Goal: Task Accomplishment & Management: Complete application form

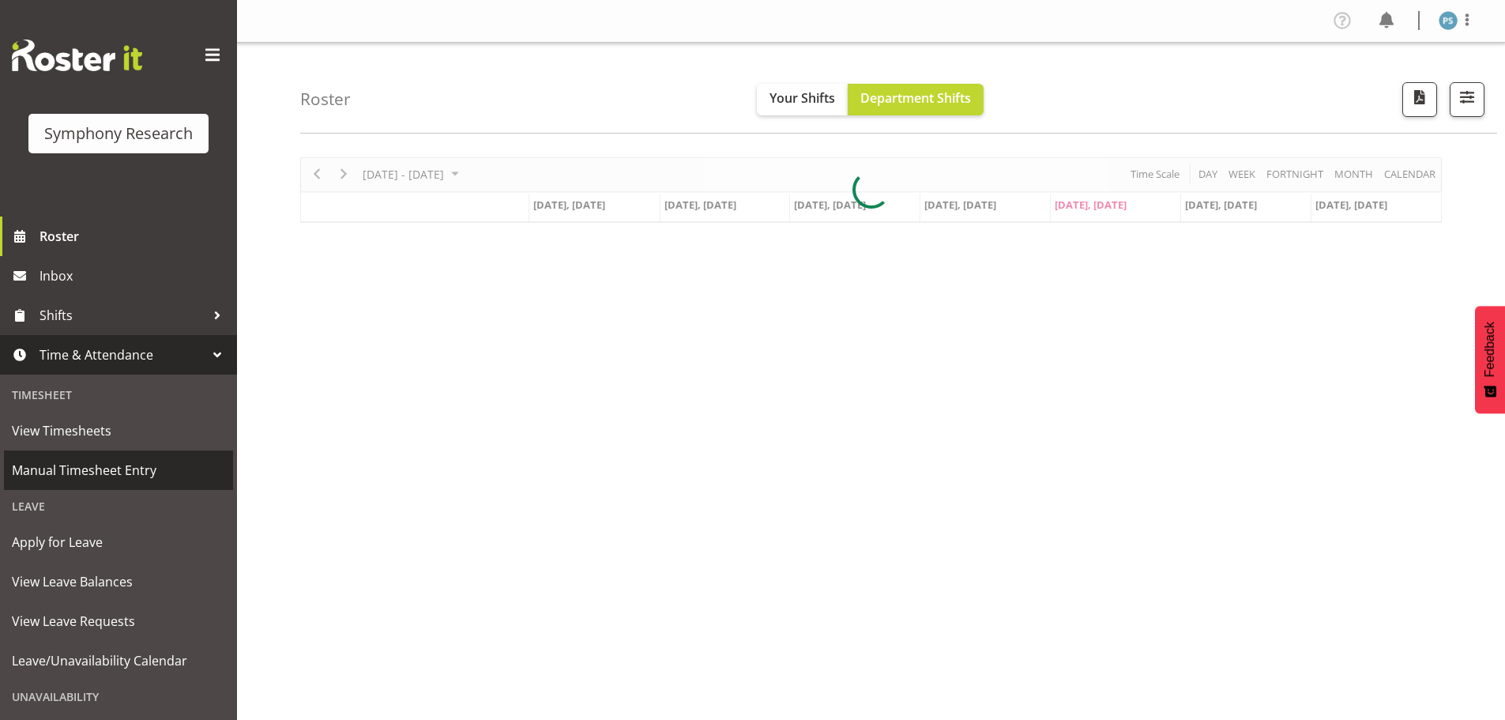
click at [130, 465] on span "Manual Timesheet Entry" at bounding box center [118, 470] width 213 height 24
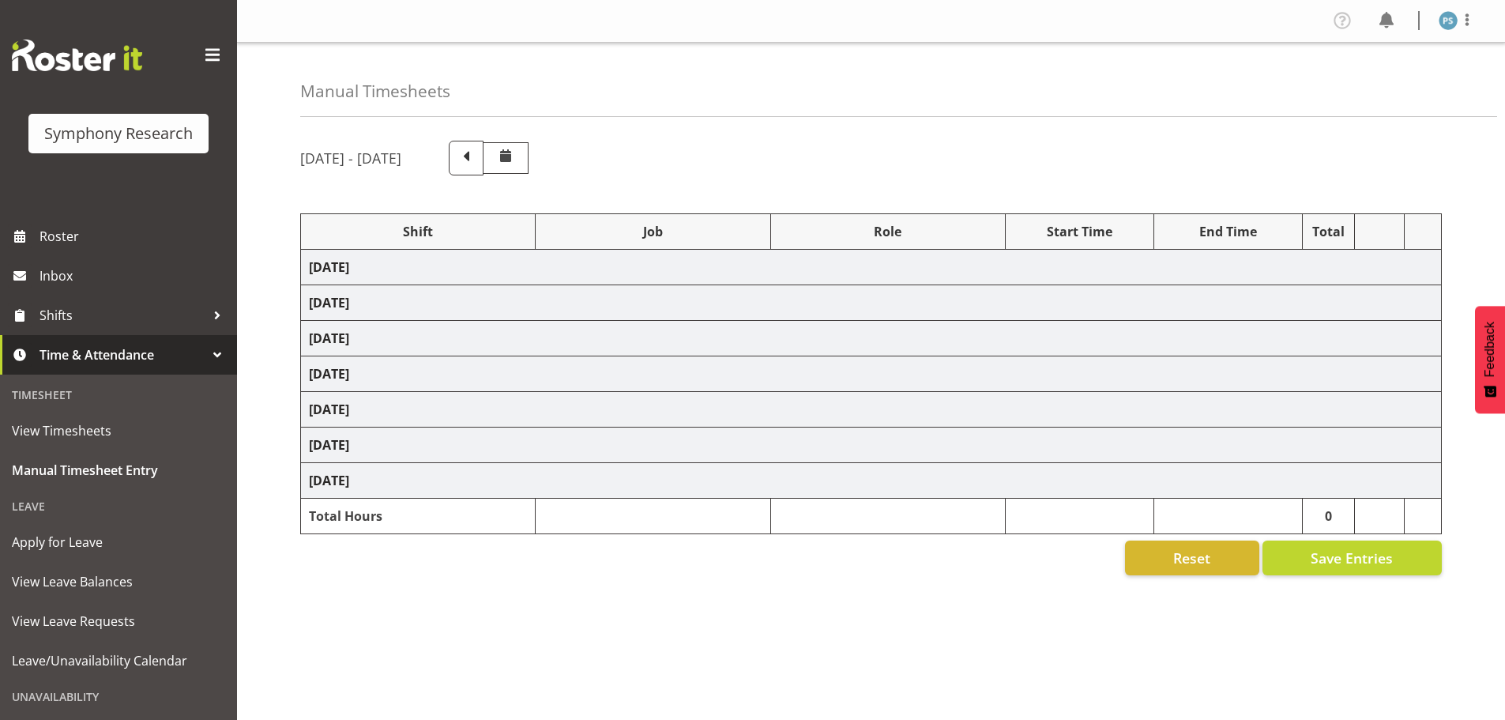
select select "4583"
select select "10499"
select select "4583"
select select "10527"
select select "4583"
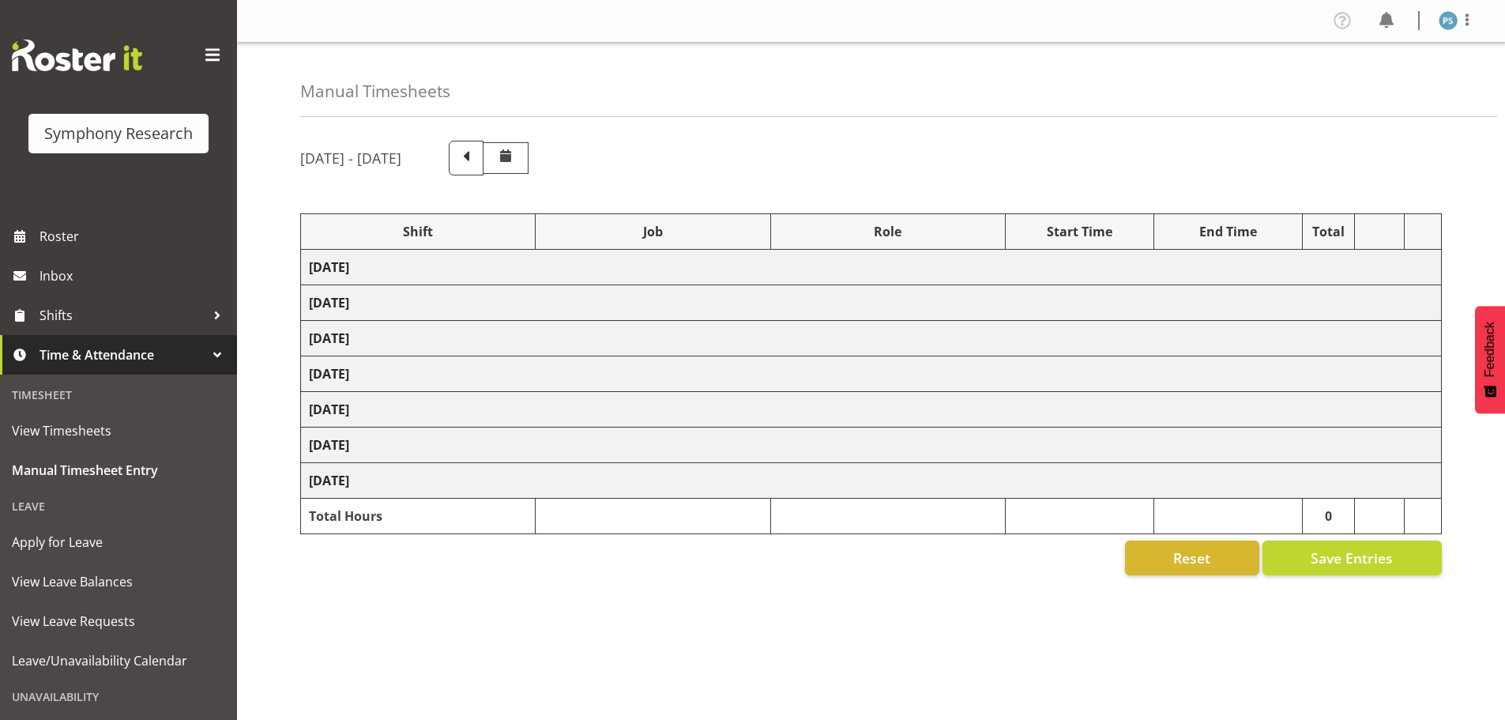
select select "10499"
select select "4583"
select select "10499"
select select "4583"
select select "10527"
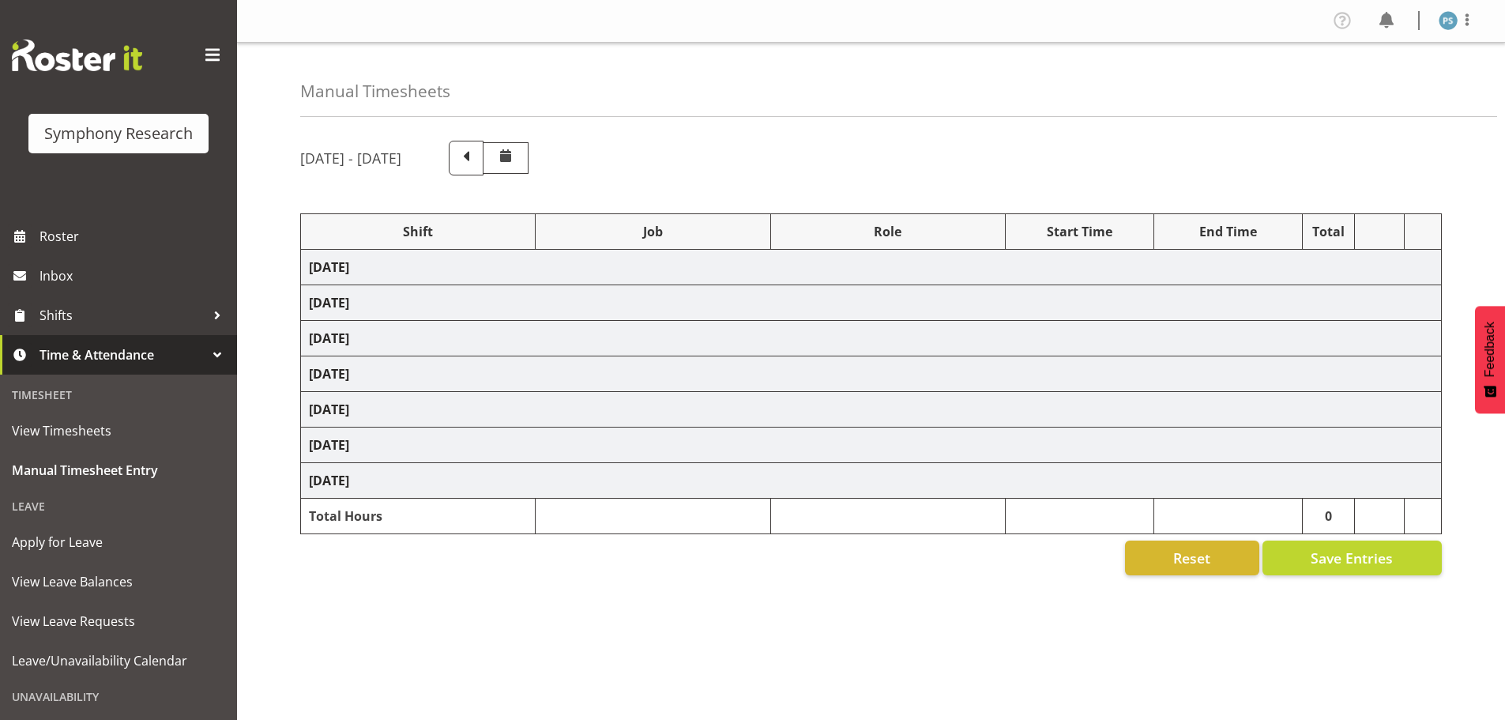
select select "4583"
select select "10527"
select select "4583"
select select "10499"
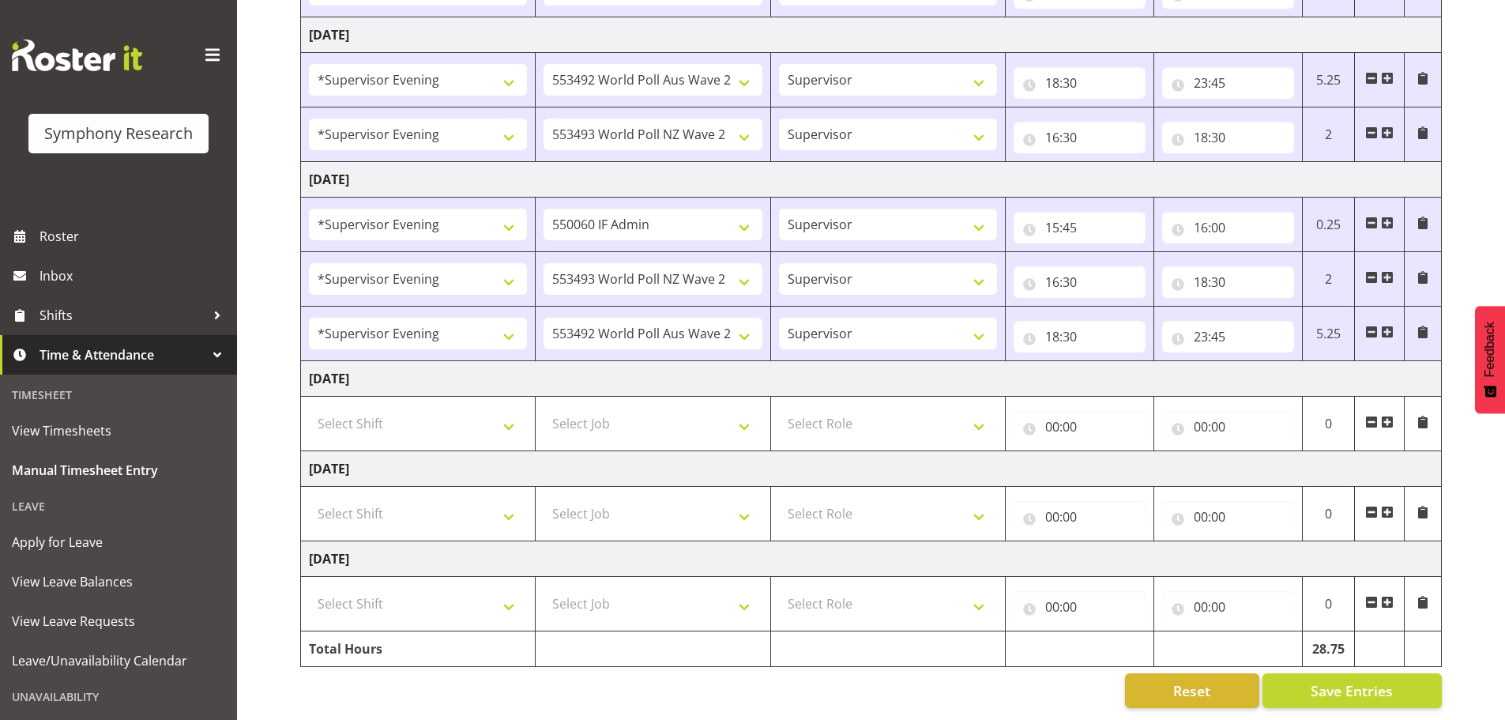
scroll to position [479, 0]
click at [507, 416] on select "Select Shift !!Weekend Residential (Roster IT Shift Label) *Business 9/10am ~ 4…" at bounding box center [418, 424] width 218 height 32
select select "4583"
click at [309, 408] on select "Select Shift !!Weekend Residential (Roster IT Shift Label) *Business 9/10am ~ 4…" at bounding box center [418, 424] width 218 height 32
click at [748, 416] on select "Select Job 550060 IF Admin 553492 World Poll Aus Wave 2 Main 2025 553493 World …" at bounding box center [653, 424] width 218 height 32
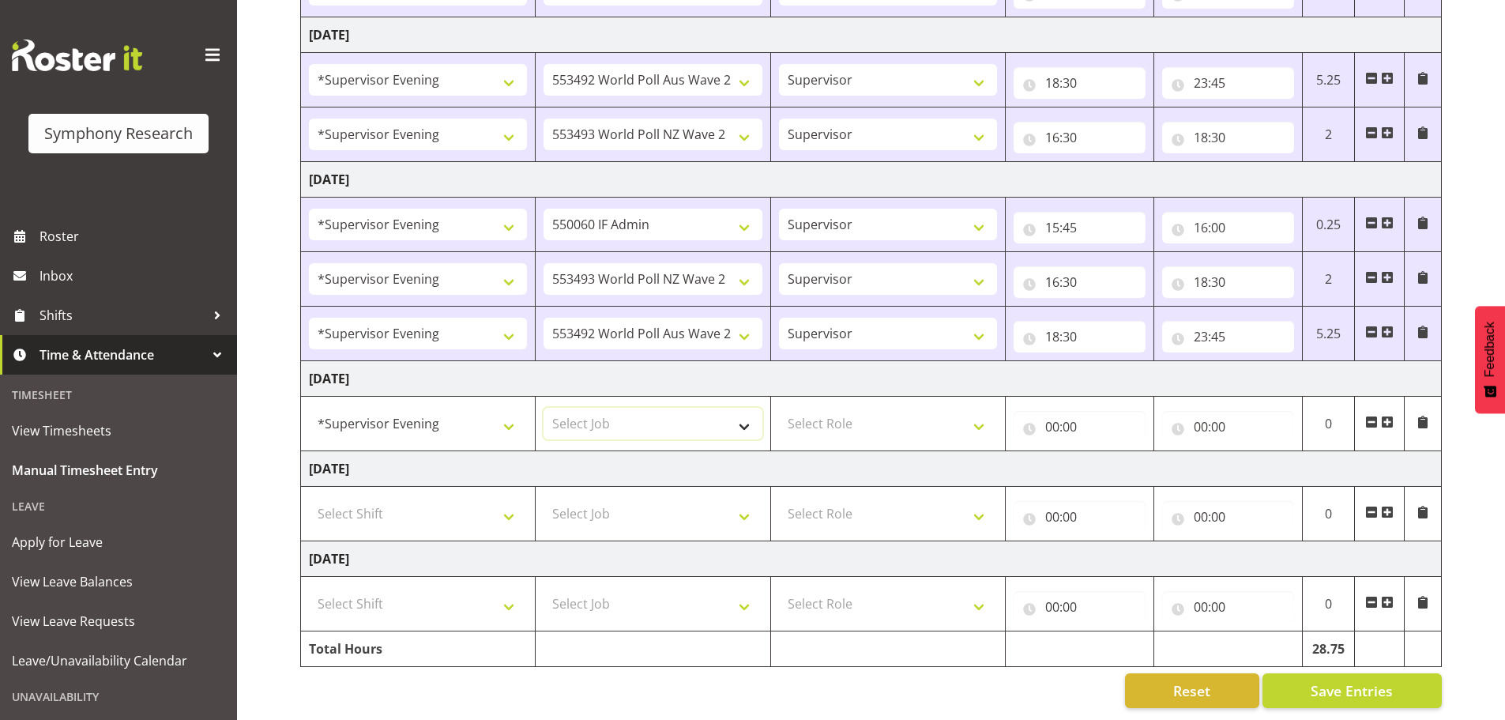
select select "10527"
click at [544, 408] on select "Select Job 550060 IF Admin 553492 World Poll Aus Wave 2 Main 2025 553493 World …" at bounding box center [653, 424] width 218 height 32
click at [981, 413] on select "Select Role Supervisor Briefing Interviewing" at bounding box center [888, 424] width 218 height 32
select select "45"
click at [779, 408] on select "Select Role Supervisor Briefing Interviewing" at bounding box center [888, 424] width 218 height 32
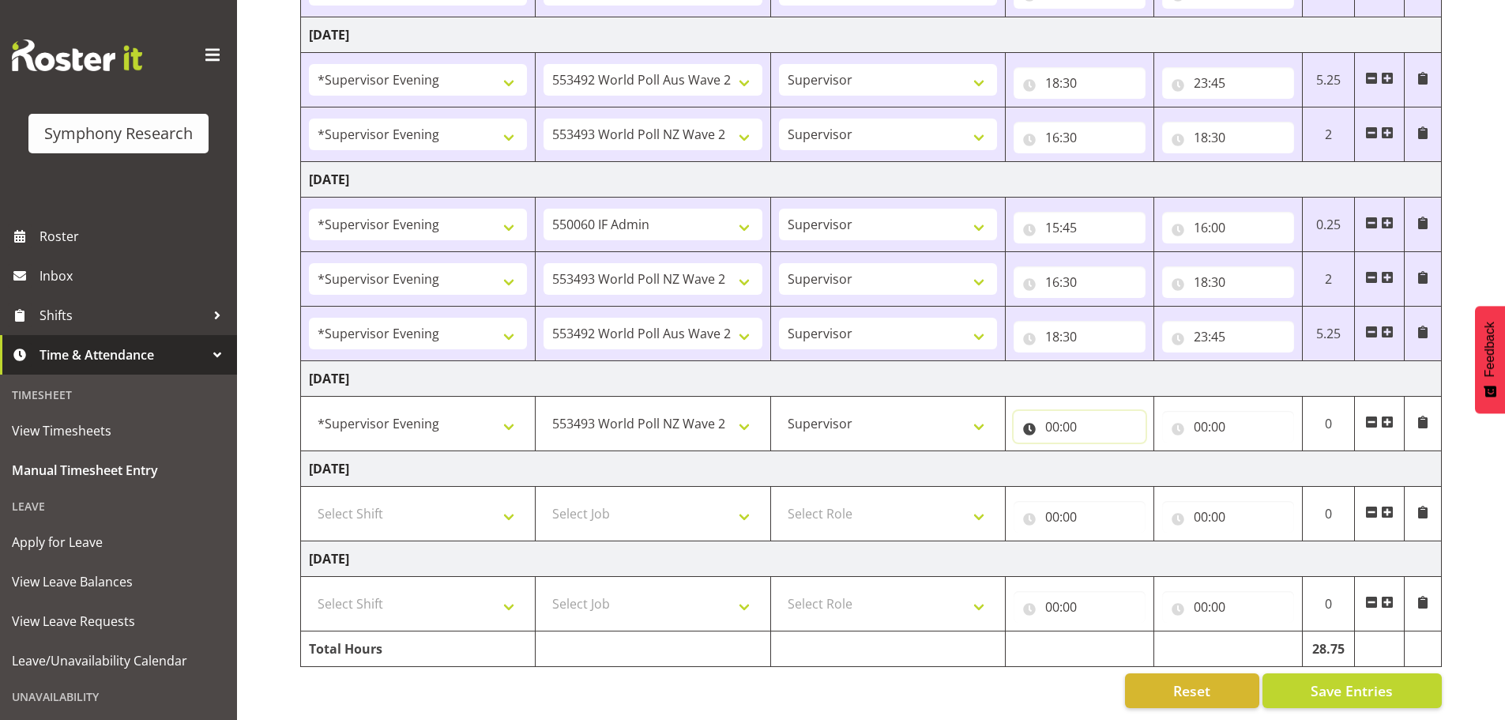
click at [1051, 415] on input "00:00" at bounding box center [1080, 427] width 132 height 32
click at [1118, 456] on select "00 01 02 03 04 05 06 07 08 09 10 11 12 13 14 15 16 17 18 19 20 21 22 23" at bounding box center [1122, 468] width 36 height 32
select select "16"
click at [1104, 452] on select "00 01 02 03 04 05 06 07 08 09 10 11 12 13 14 15 16 17 18 19 20 21 22 23" at bounding box center [1122, 468] width 36 height 32
type input "16:00"
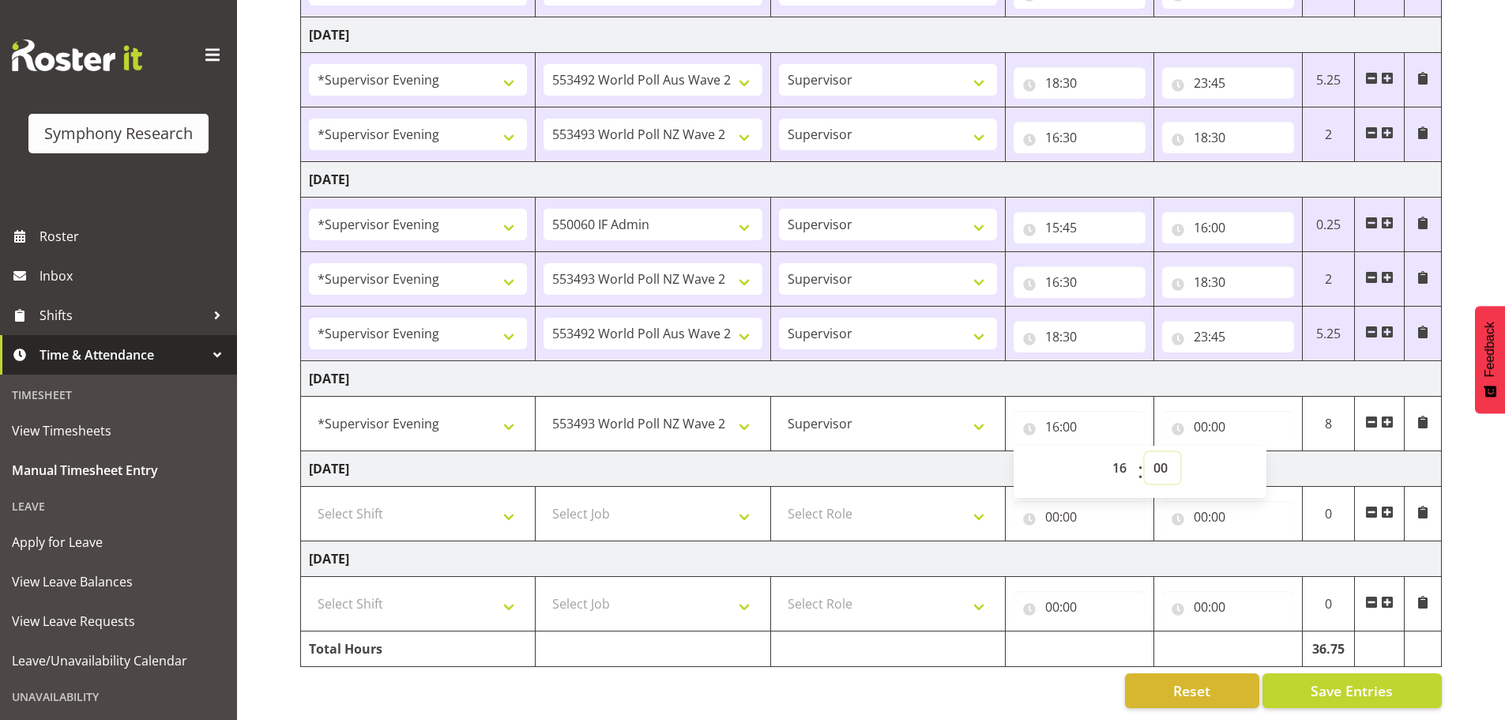
click at [1162, 458] on select "00 01 02 03 04 05 06 07 08 09 10 11 12 13 14 15 16 17 18 19 20 21 22 23 24 25 2…" at bounding box center [1163, 468] width 36 height 32
select select "30"
click at [1145, 452] on select "00 01 02 03 04 05 06 07 08 09 10 11 12 13 14 15 16 17 18 19 20 21 22 23 24 25 2…" at bounding box center [1163, 468] width 36 height 32
type input "16:30"
click at [1200, 411] on input "00:00" at bounding box center [1228, 427] width 132 height 32
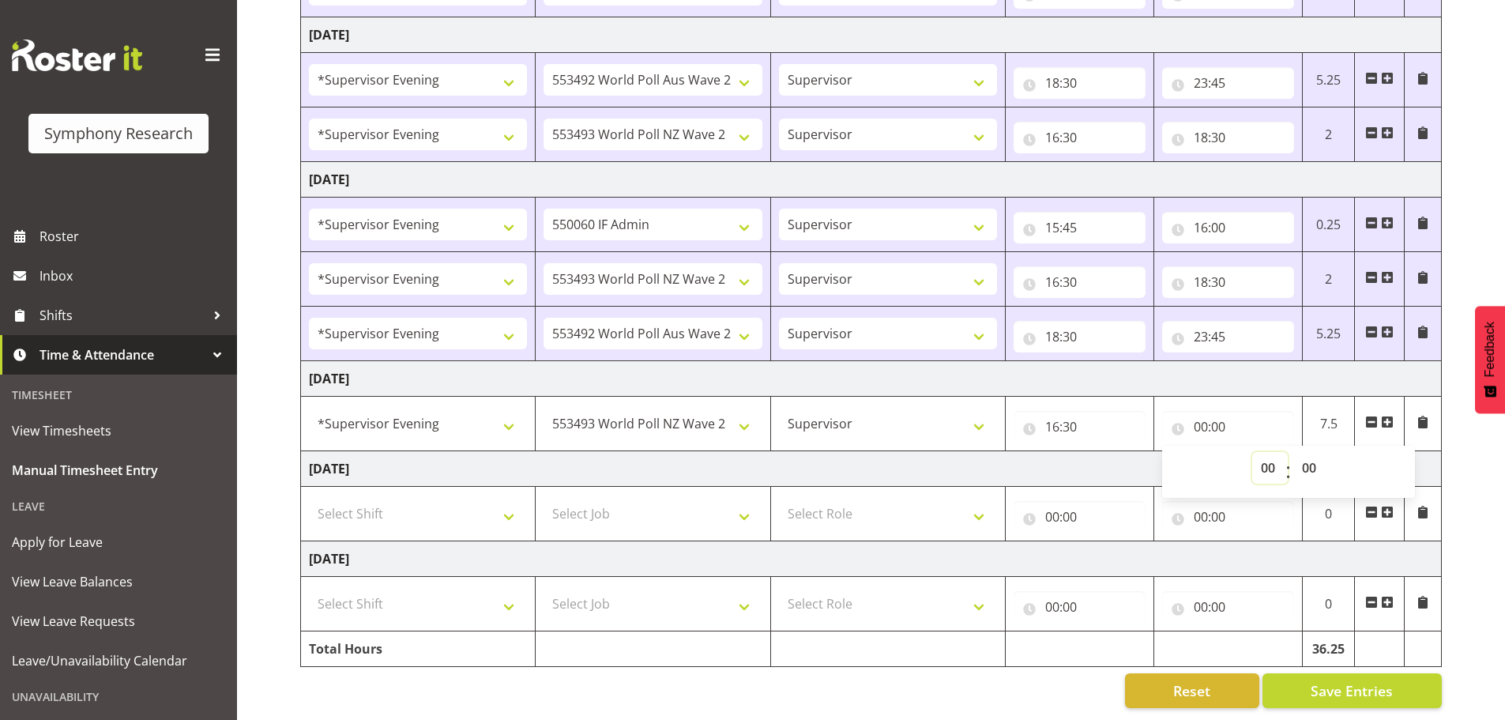
click at [1267, 461] on select "00 01 02 03 04 05 06 07 08 09 10 11 12 13 14 15 16 17 18 19 20 21 22 23" at bounding box center [1270, 468] width 36 height 32
select select "18"
click at [1252, 452] on select "00 01 02 03 04 05 06 07 08 09 10 11 12 13 14 15 16 17 18 19 20 21 22 23" at bounding box center [1270, 468] width 36 height 32
type input "18:00"
click at [1316, 455] on select "00 01 02 03 04 05 06 07 08 09 10 11 12 13 14 15 16 17 18 19 20 21 22 23 24 25 2…" at bounding box center [1312, 468] width 36 height 32
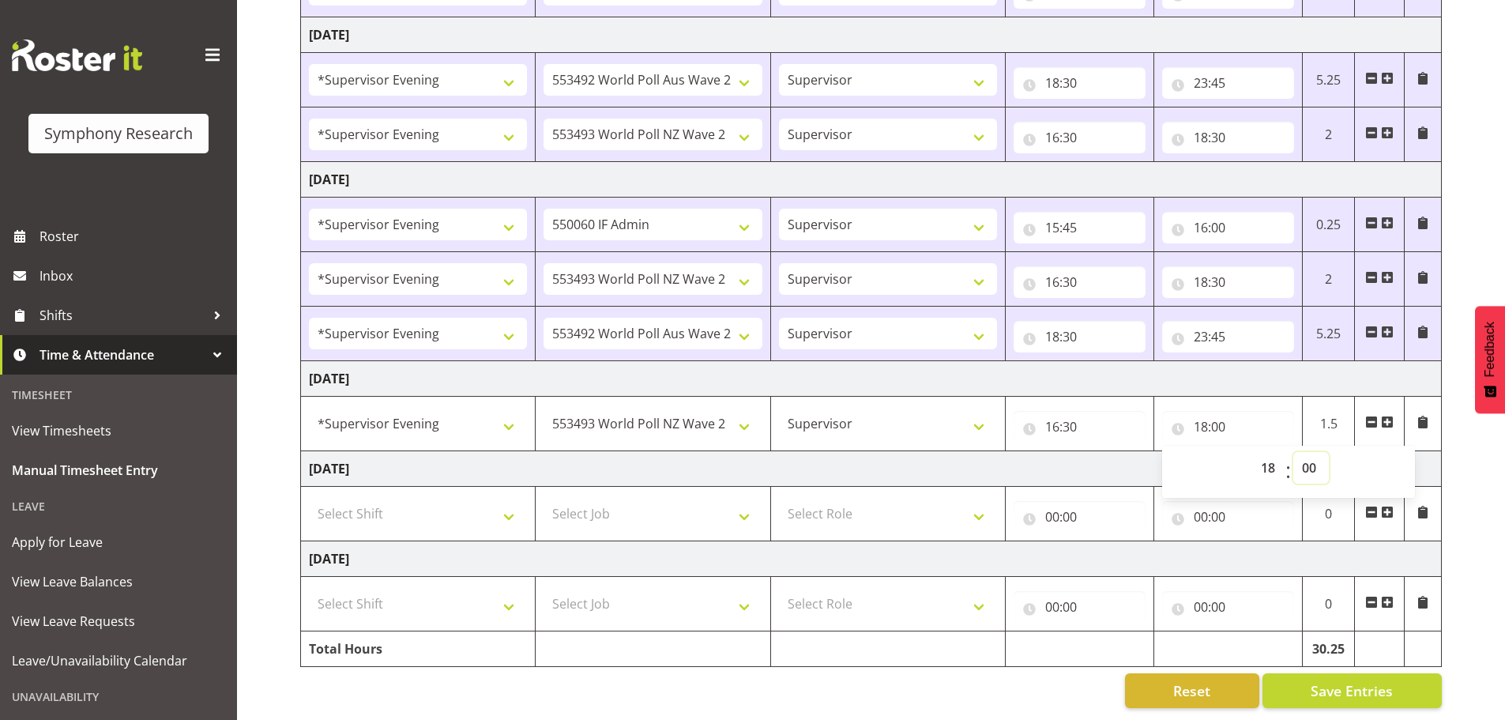
select select "30"
click at [1294, 452] on select "00 01 02 03 04 05 06 07 08 09 10 11 12 13 14 15 16 17 18 19 20 21 22 23 24 25 2…" at bounding box center [1312, 468] width 36 height 32
type input "18:30"
click at [1339, 680] on span "Save Entries" at bounding box center [1352, 690] width 82 height 21
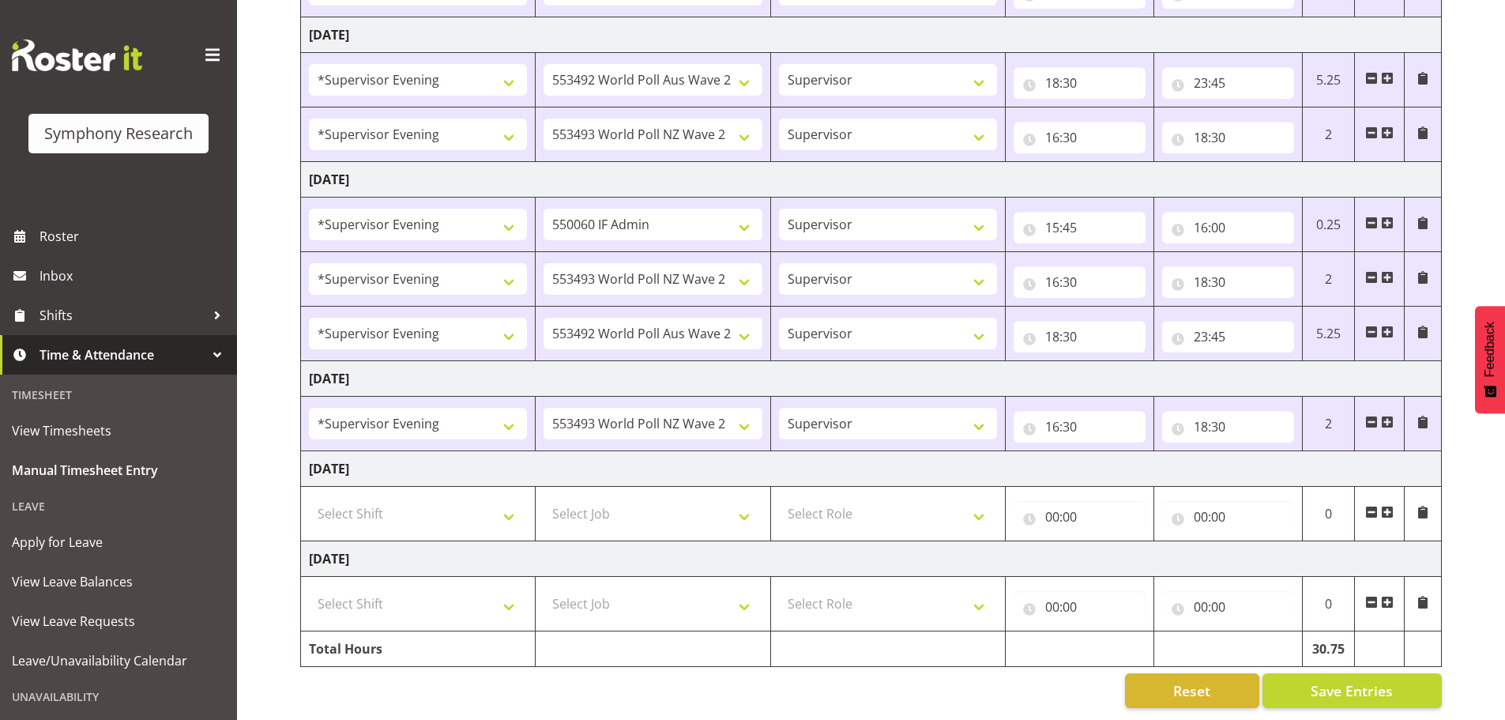
click at [1389, 416] on span at bounding box center [1387, 422] width 13 height 13
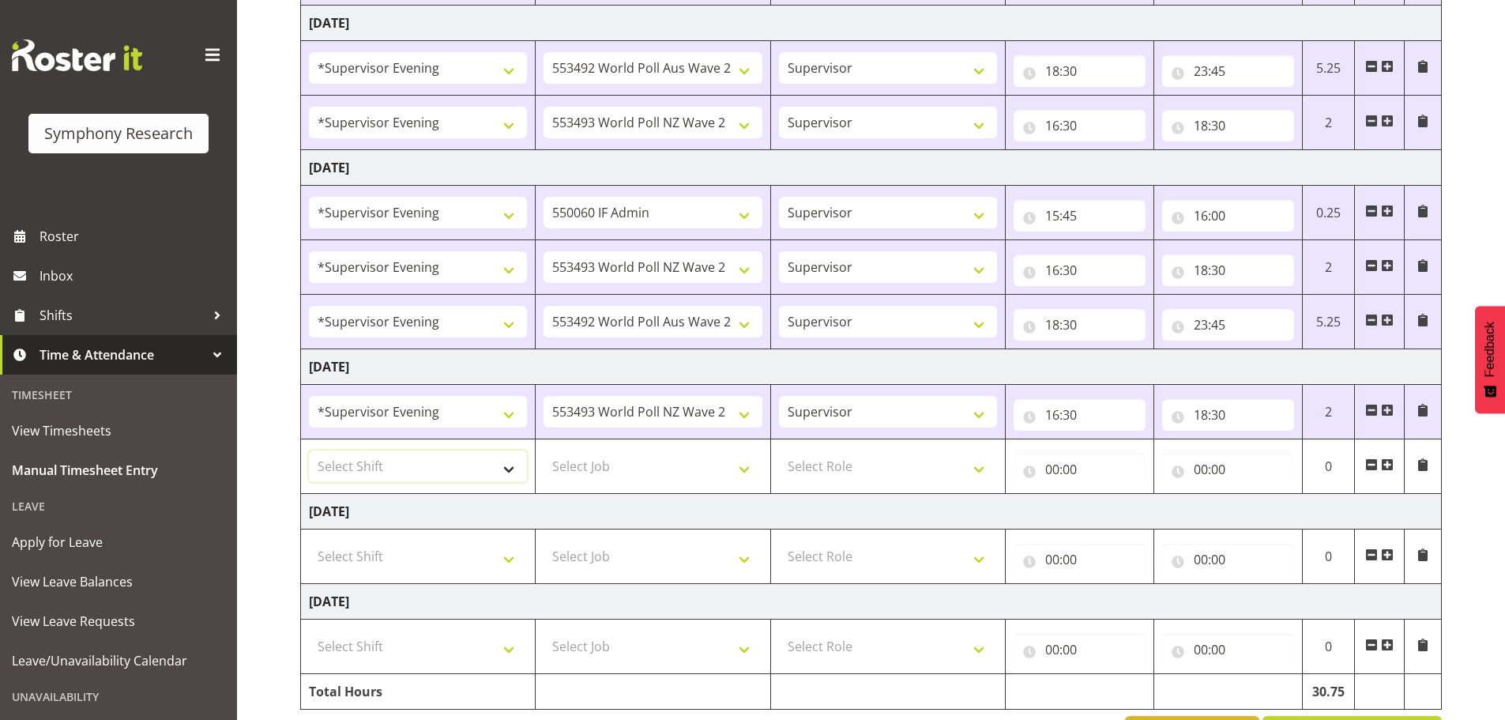
click at [507, 466] on select "Select Shift !!Weekend Residential (Roster IT Shift Label) *Business 9/10am ~ 4…" at bounding box center [418, 466] width 218 height 32
select select "4583"
click at [309, 450] on select "Select Shift !!Weekend Residential (Roster IT Shift Label) *Business 9/10am ~ 4…" at bounding box center [418, 466] width 218 height 32
click at [747, 472] on select "Select Job 550060 IF Admin 553492 World Poll Aus Wave 2 Main 2025 553493 World …" at bounding box center [653, 466] width 218 height 32
select select "10499"
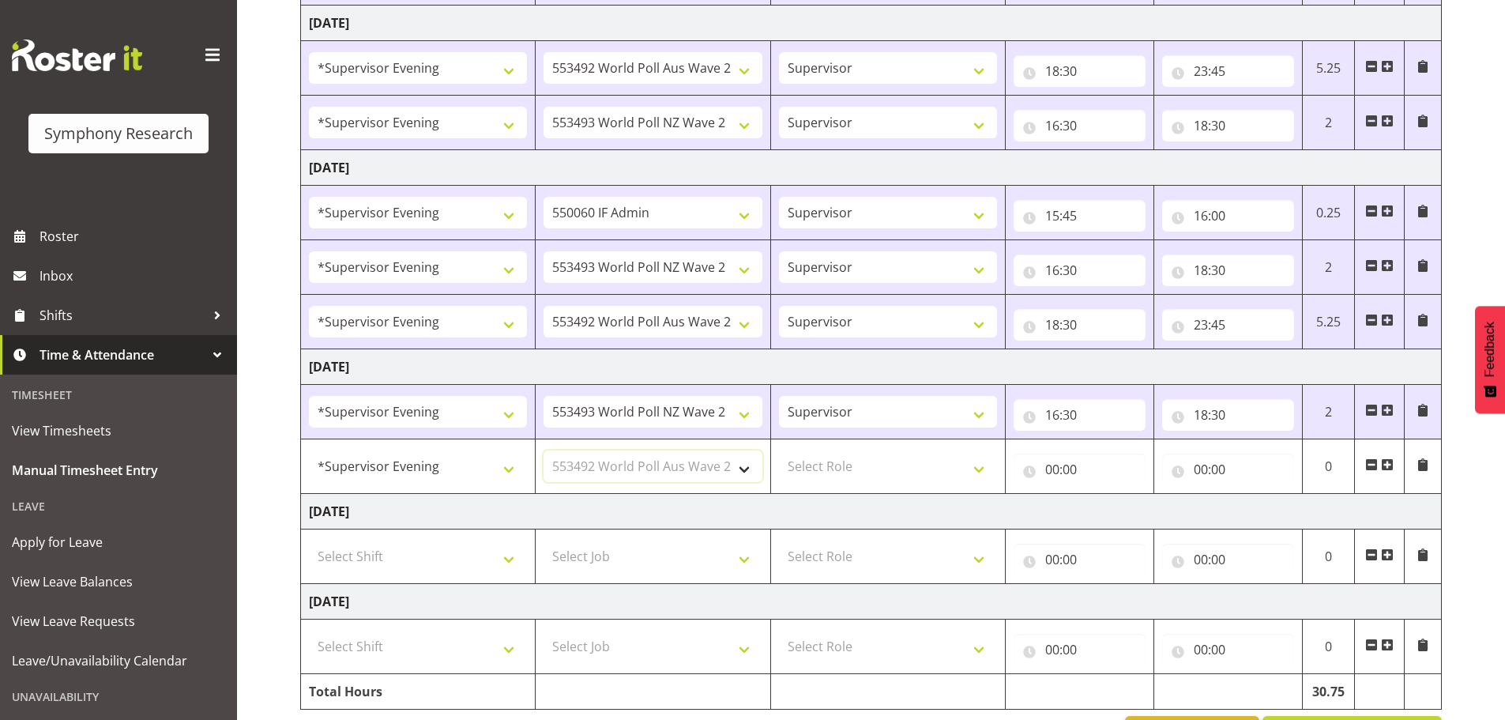
click at [544, 450] on select "Select Job 550060 IF Admin 553492 World Poll Aus Wave 2 Main 2025 553493 World …" at bounding box center [653, 466] width 218 height 32
click at [980, 474] on select "Select Role Supervisor Briefing Interviewing" at bounding box center [888, 466] width 218 height 32
select select "45"
click at [779, 450] on select "Select Role Supervisor Briefing Interviewing" at bounding box center [888, 466] width 218 height 32
click at [1053, 471] on input "00:00" at bounding box center [1080, 470] width 132 height 32
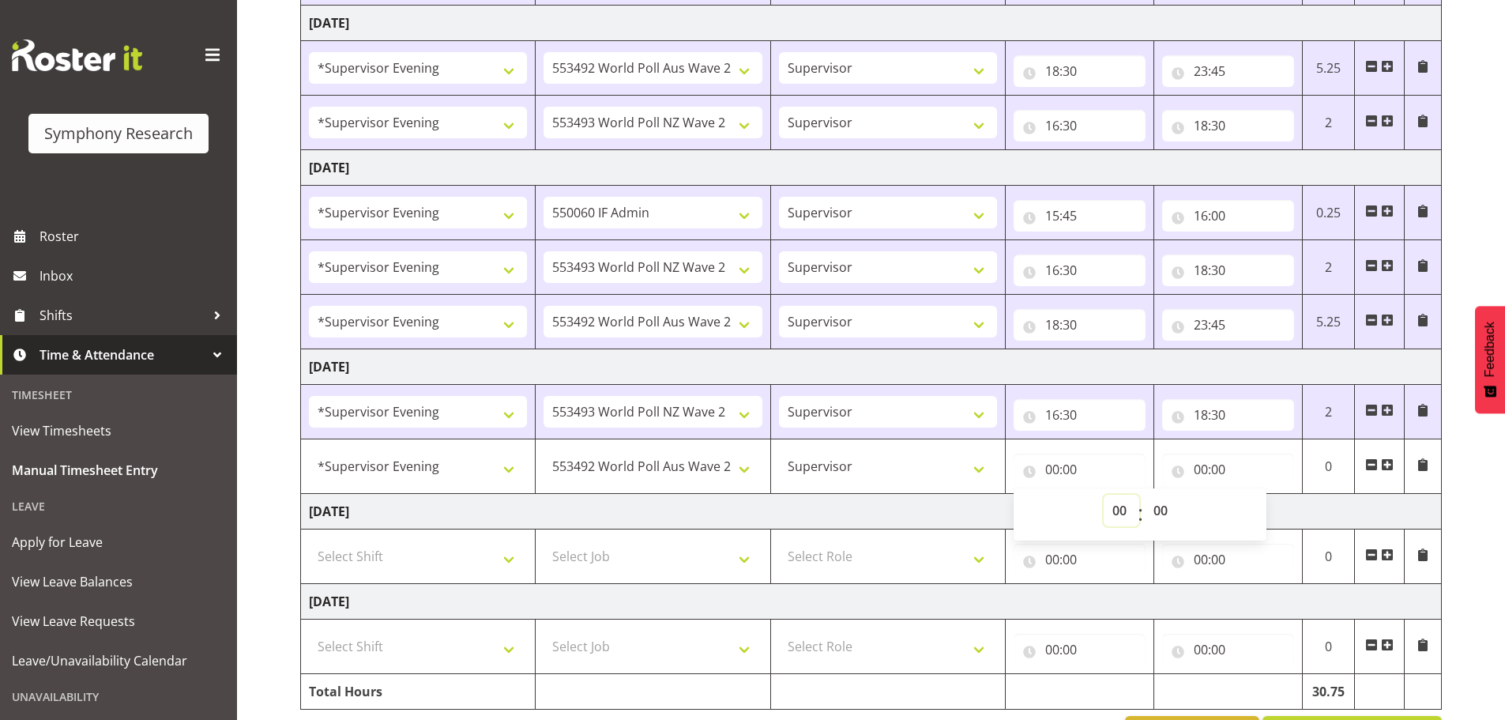
click at [1124, 514] on select "00 01 02 03 04 05 06 07 08 09 10 11 12 13 14 15 16 17 18 19 20 21 22 23" at bounding box center [1122, 511] width 36 height 32
select select "18"
click at [1104, 495] on select "00 01 02 03 04 05 06 07 08 09 10 11 12 13 14 15 16 17 18 19 20 21 22 23" at bounding box center [1122, 511] width 36 height 32
type input "18:00"
click at [1195, 516] on div "00 01 02 03 04 05 06 07 08 09 10 11 12 13 14 15 16 17 18 19 20 21 22 23 : 00 01…" at bounding box center [1140, 515] width 253 height 40
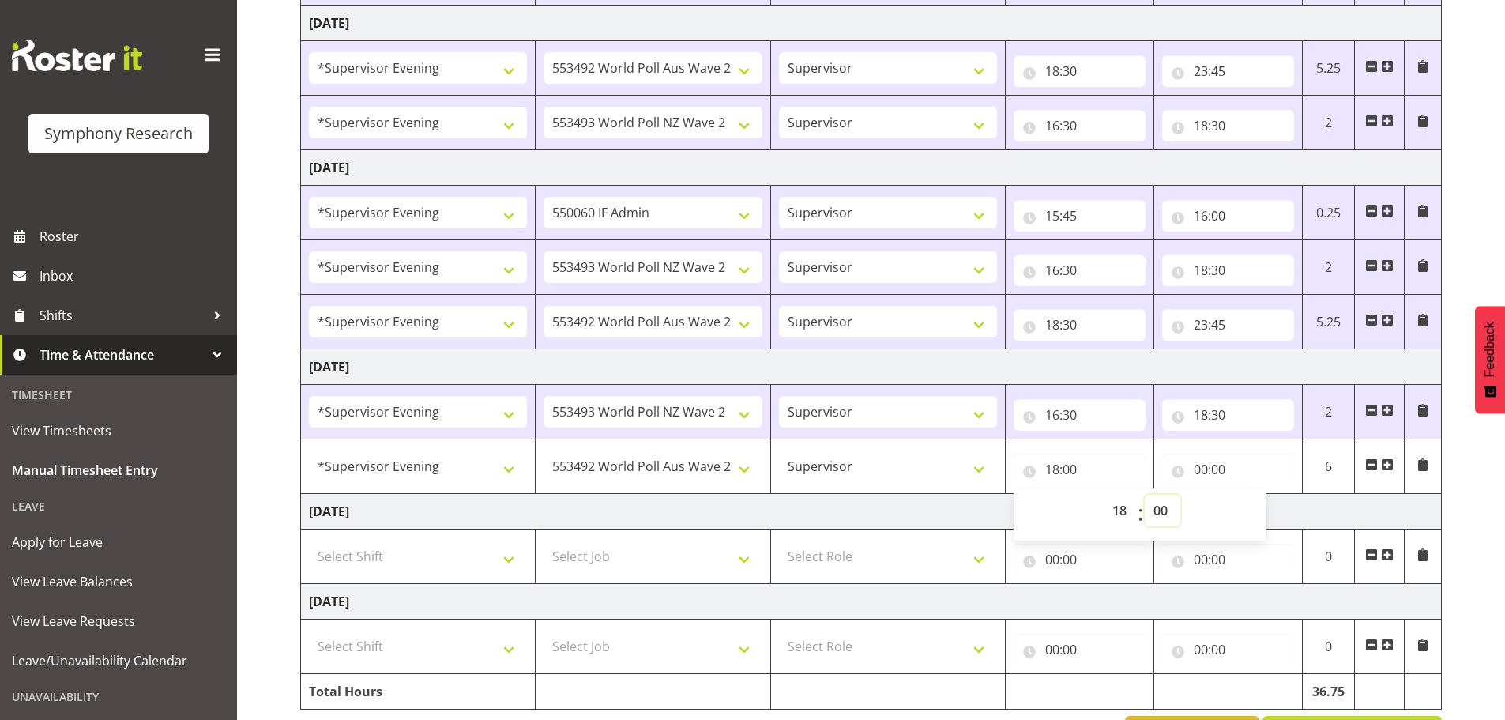
click at [1168, 515] on select "00 01 02 03 04 05 06 07 08 09 10 11 12 13 14 15 16 17 18 19 20 21 22 23 24 25 2…" at bounding box center [1163, 511] width 36 height 32
select select "30"
click at [1145, 495] on select "00 01 02 03 04 05 06 07 08 09 10 11 12 13 14 15 16 17 18 19 20 21 22 23 24 25 2…" at bounding box center [1163, 511] width 36 height 32
type input "18:30"
click at [1201, 473] on input "00:00" at bounding box center [1228, 470] width 132 height 32
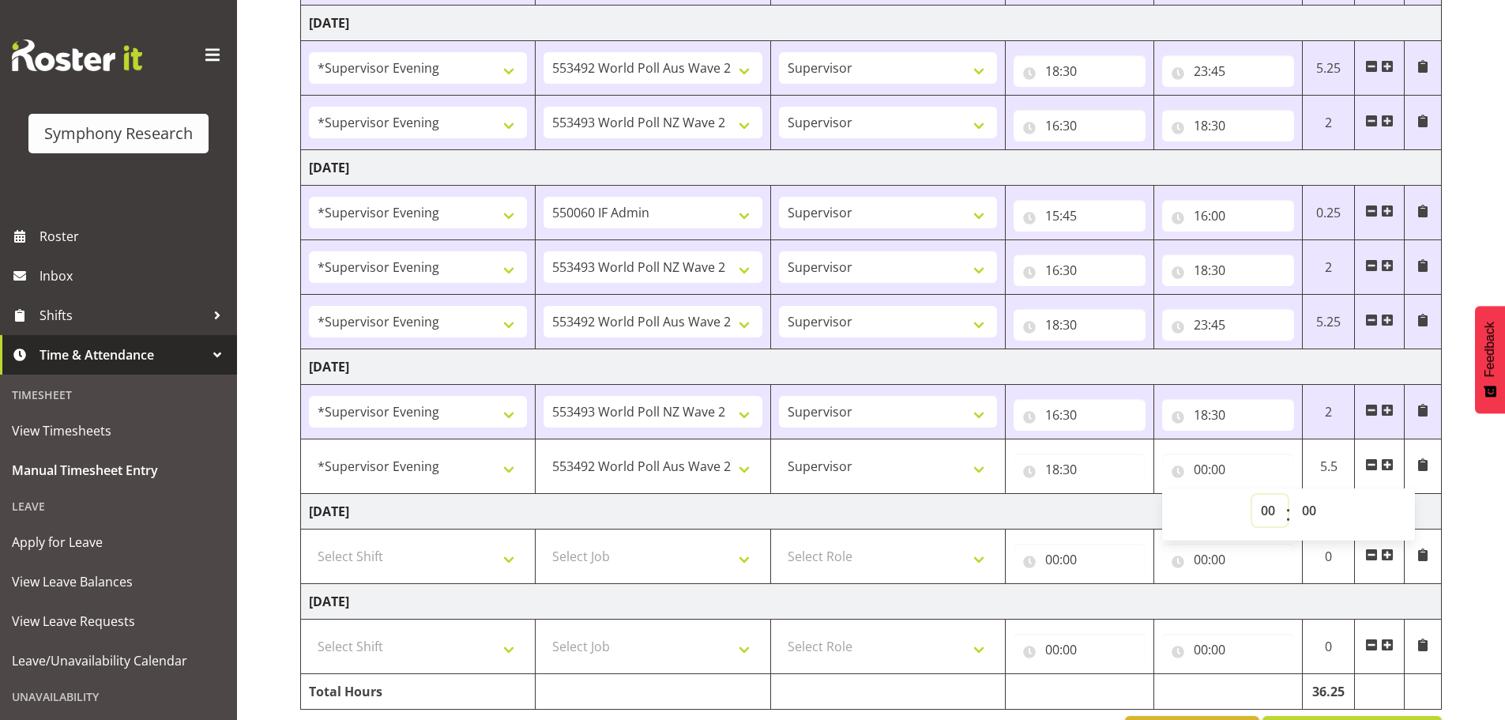
click at [1268, 511] on select "00 01 02 03 04 05 06 07 08 09 10 11 12 13 14 15 16 17 18 19 20 21 22 23" at bounding box center [1270, 511] width 36 height 32
select select "23"
click at [1252, 495] on select "00 01 02 03 04 05 06 07 08 09 10 11 12 13 14 15 16 17 18 19 20 21 22 23" at bounding box center [1270, 511] width 36 height 32
type input "23:00"
click at [1309, 511] on select "00 01 02 03 04 05 06 07 08 09 10 11 12 13 14 15 16 17 18 19 20 21 22 23 24 25 2…" at bounding box center [1312, 511] width 36 height 32
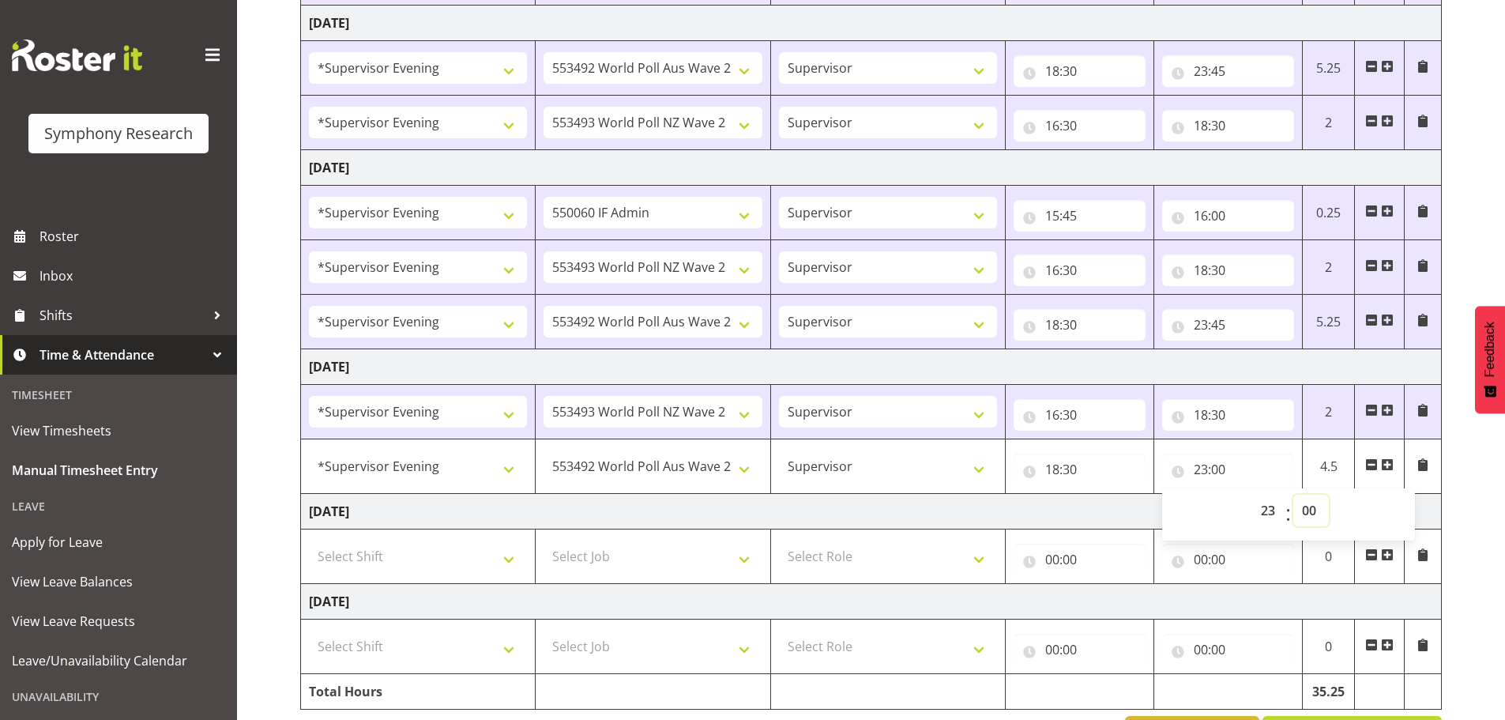
select select "30"
click at [1294, 495] on select "00 01 02 03 04 05 06 07 08 09 10 11 12 13 14 15 16 17 18 19 20 21 22 23 24 25 2…" at bounding box center [1312, 511] width 36 height 32
type input "23:30"
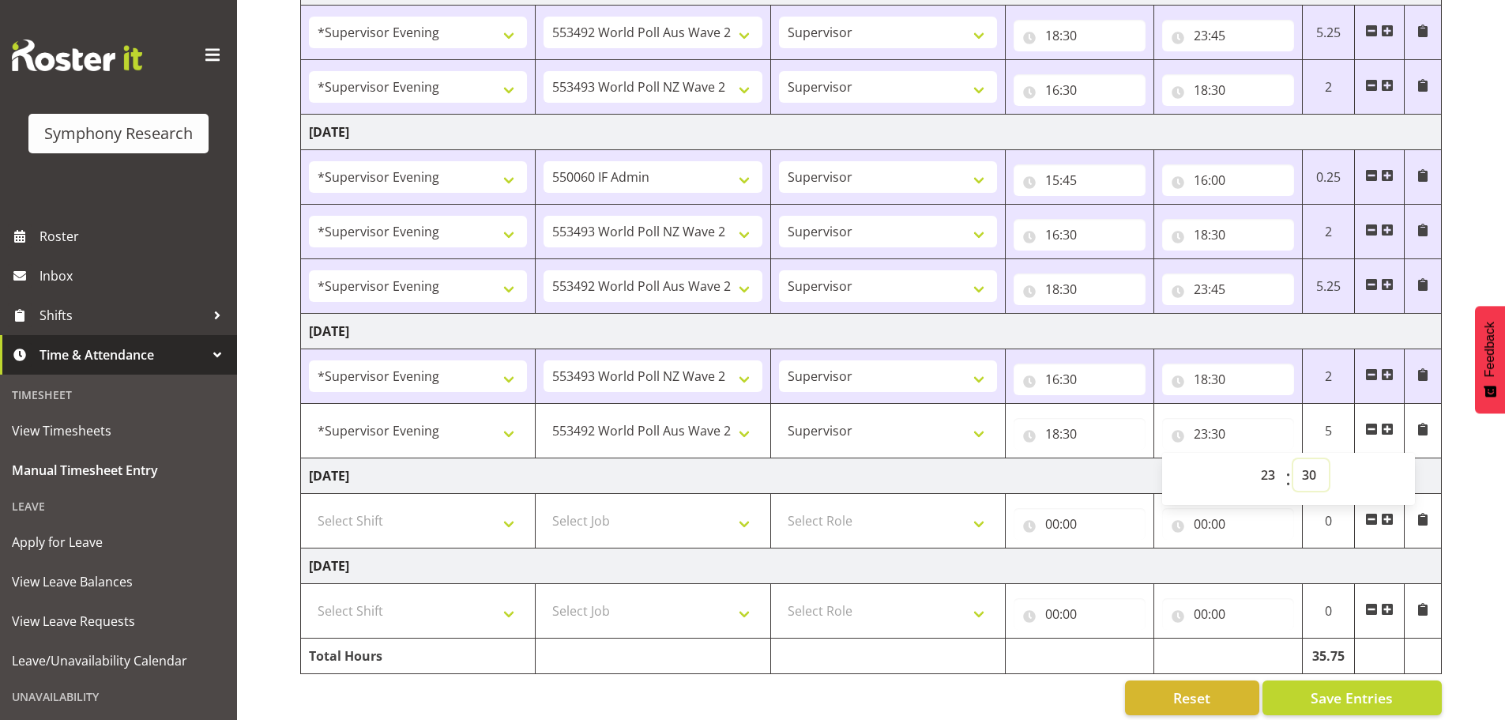
scroll to position [533, 0]
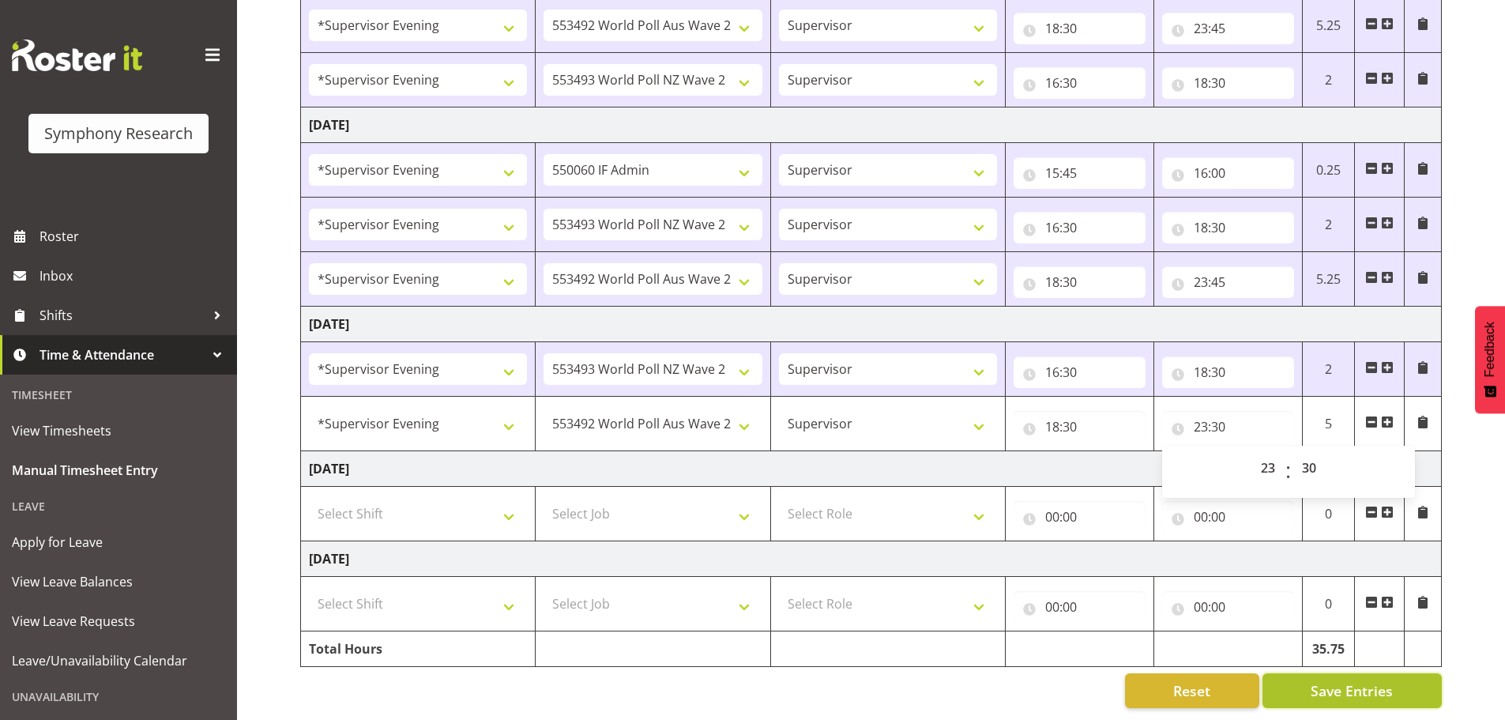
click at [1352, 680] on span "Save Entries" at bounding box center [1352, 690] width 82 height 21
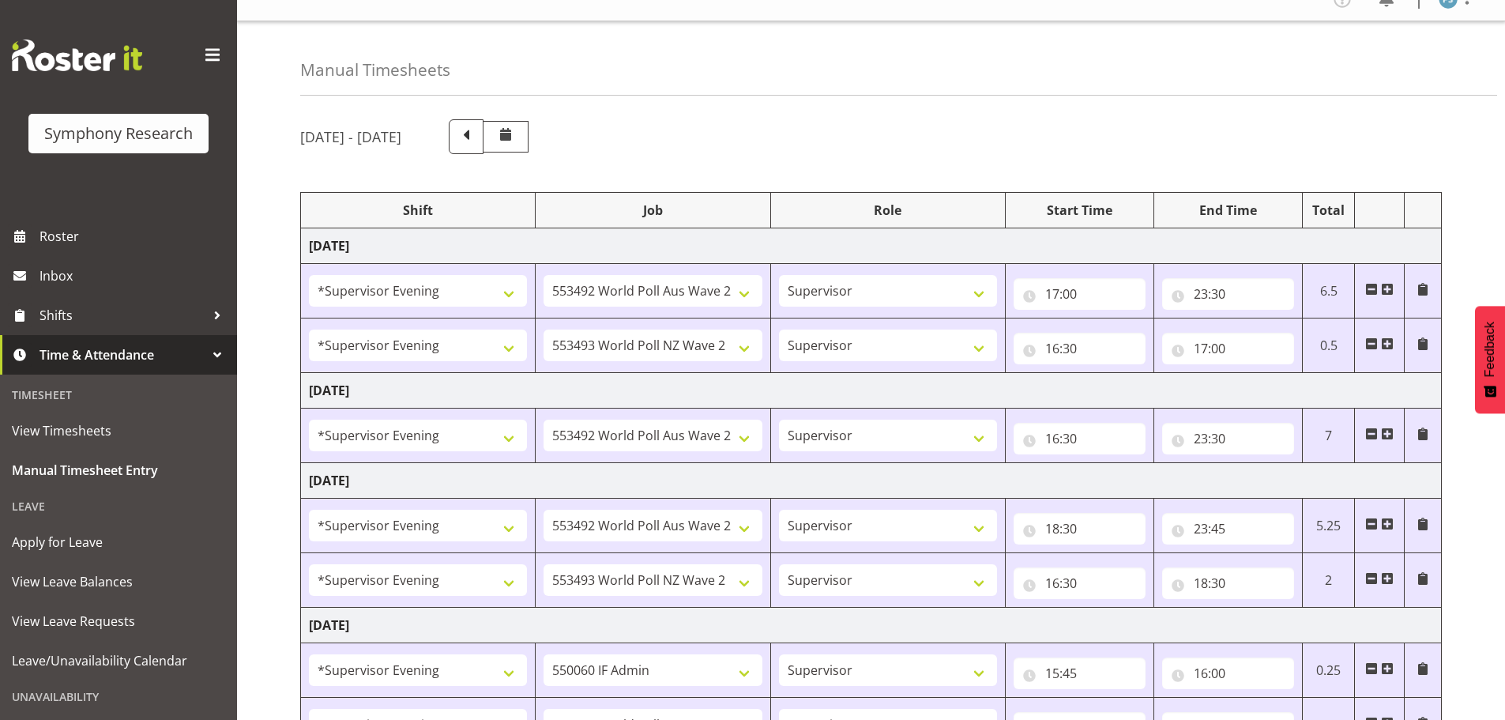
scroll to position [0, 0]
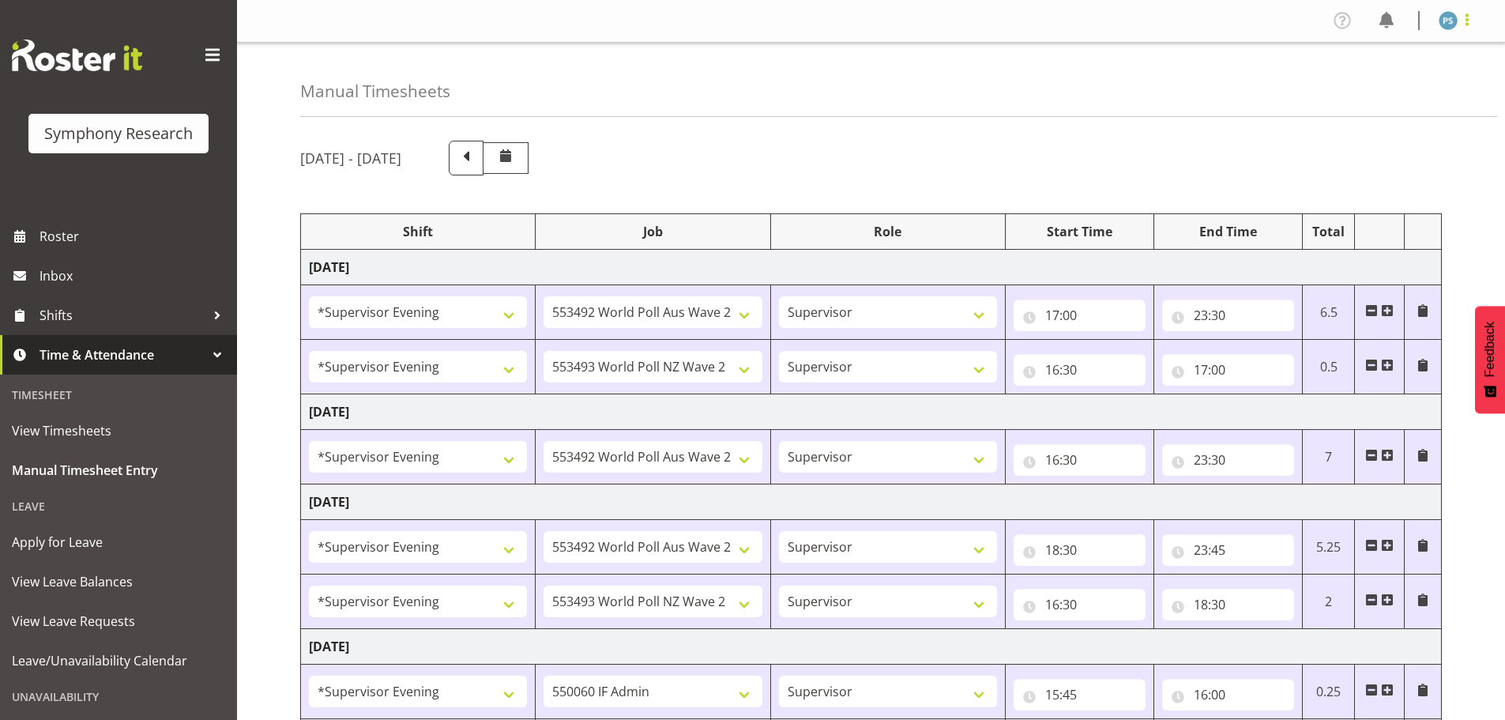
click at [1471, 29] on span at bounding box center [1467, 19] width 19 height 19
click at [1418, 77] on link "Log Out" at bounding box center [1401, 83] width 152 height 28
